Goal: Task Accomplishment & Management: Manage account settings

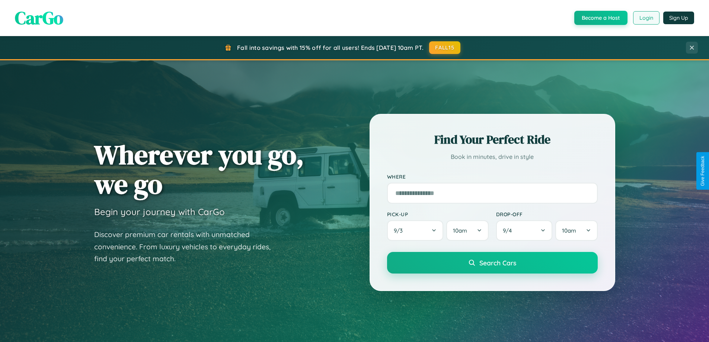
click at [646, 18] on button "Login" at bounding box center [646, 17] width 26 height 13
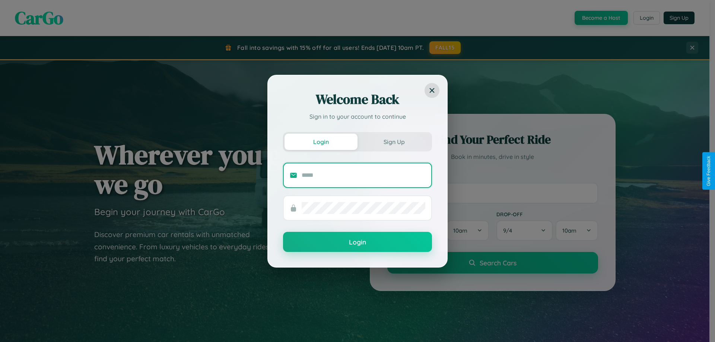
click at [363, 175] on input "text" at bounding box center [364, 175] width 124 height 12
type input "**********"
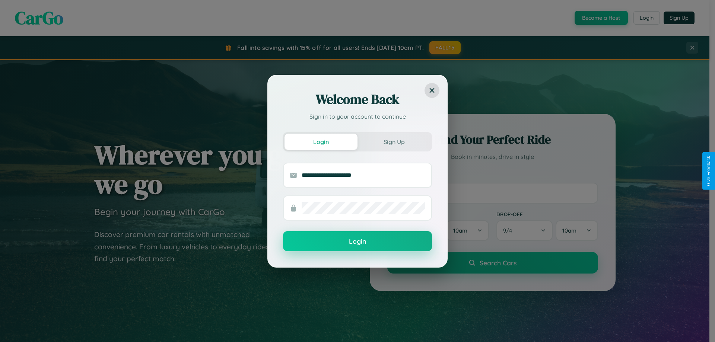
click at [357, 242] on button "Login" at bounding box center [357, 241] width 149 height 20
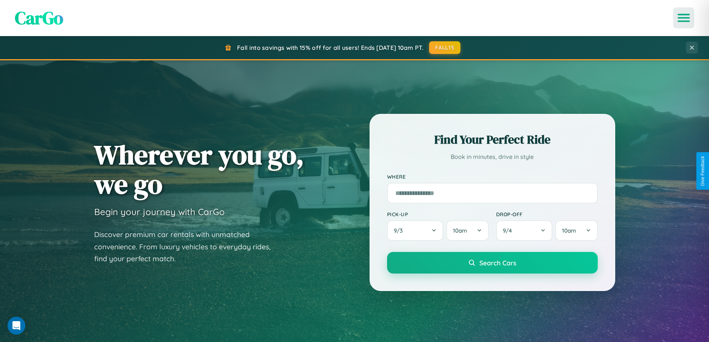
click at [684, 18] on icon "Open menu" at bounding box center [684, 18] width 11 height 7
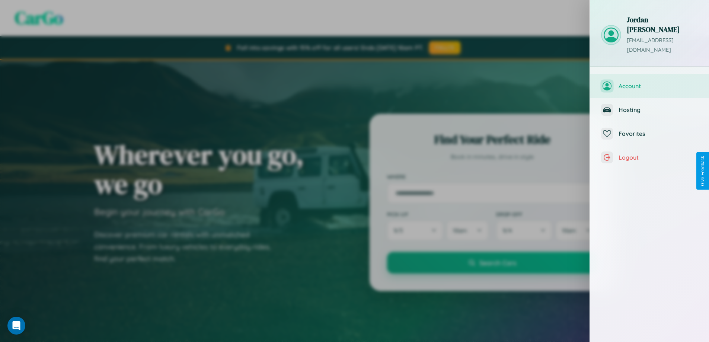
click at [650, 82] on span "Account" at bounding box center [658, 85] width 79 height 7
